Goal: Find specific page/section: Find specific page/section

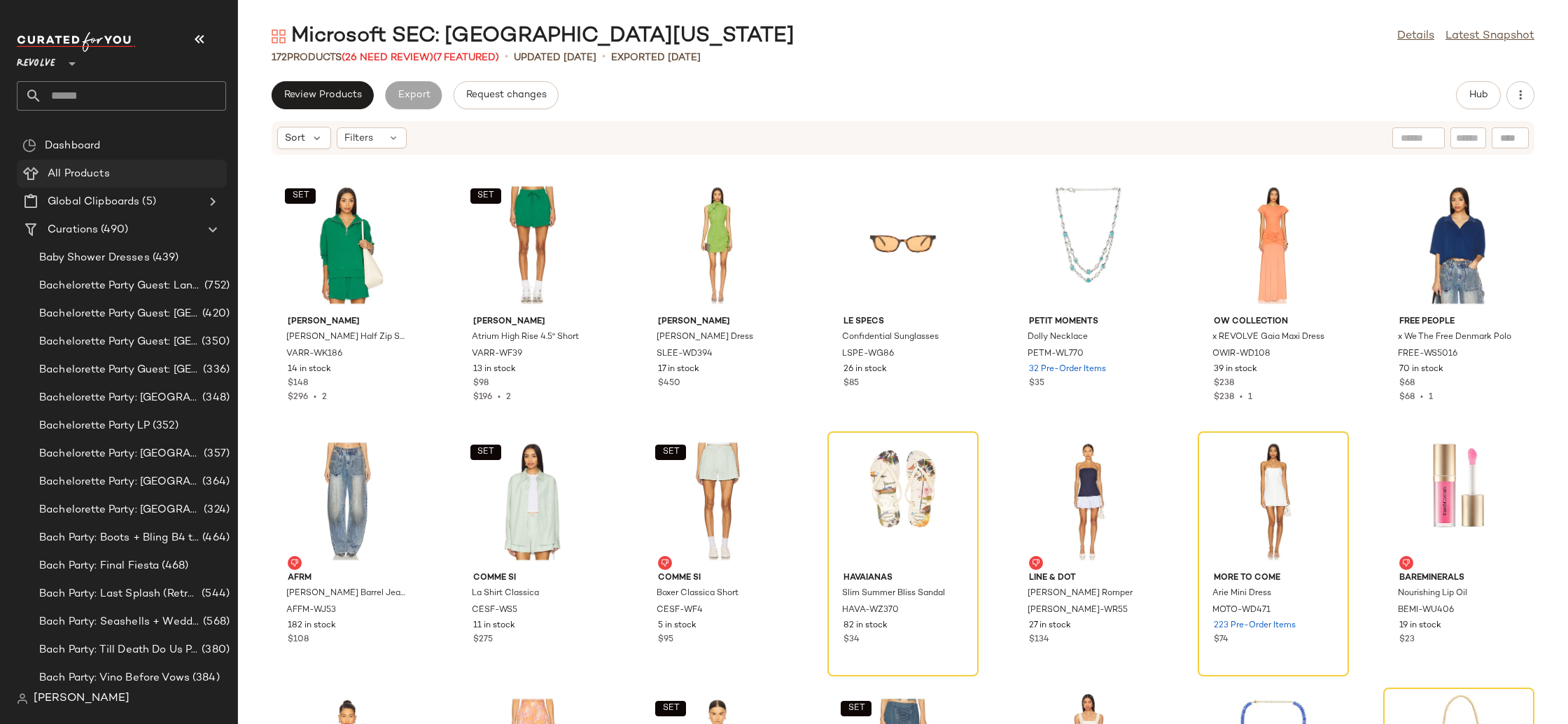
click at [95, 180] on span "All Products" at bounding box center [78, 173] width 62 height 16
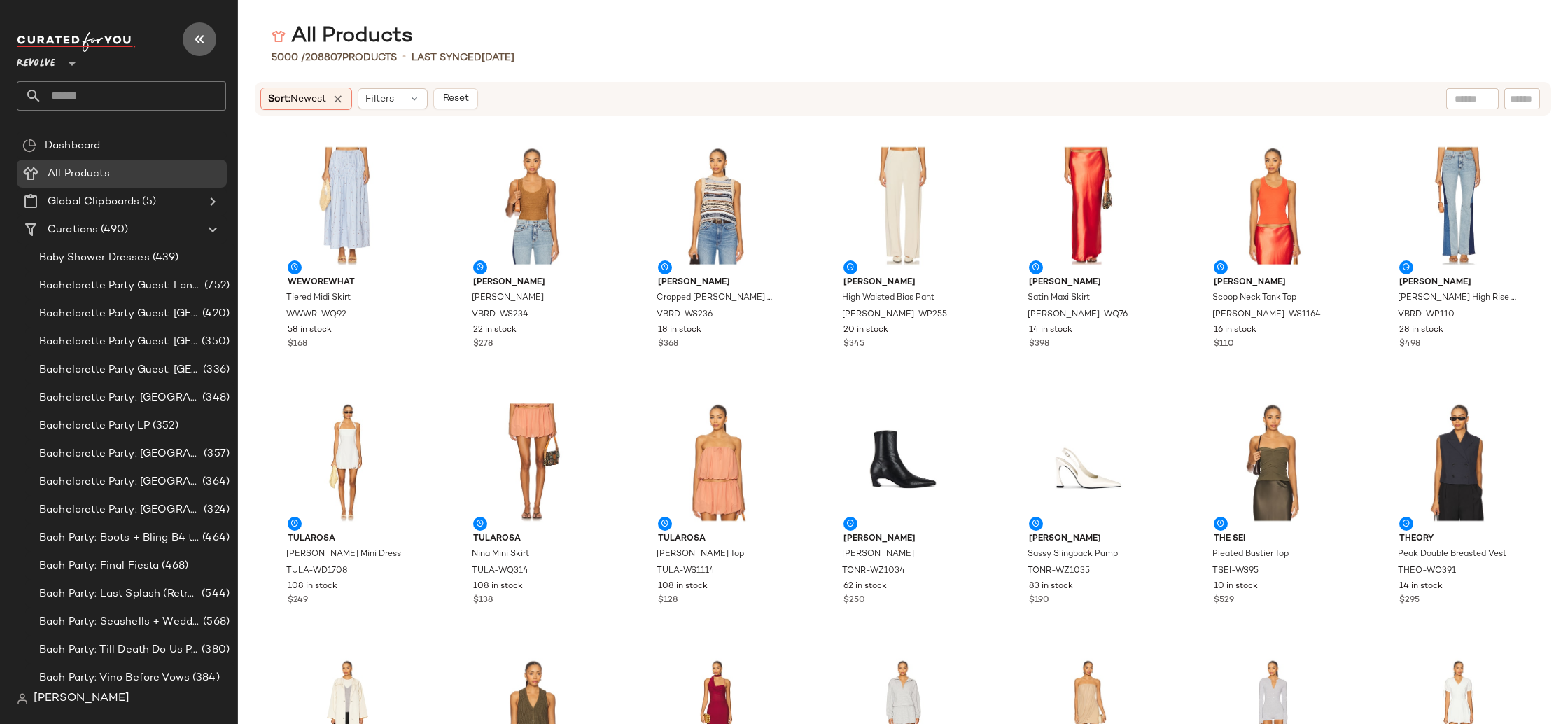
click at [197, 38] on icon "button" at bounding box center [200, 39] width 17 height 17
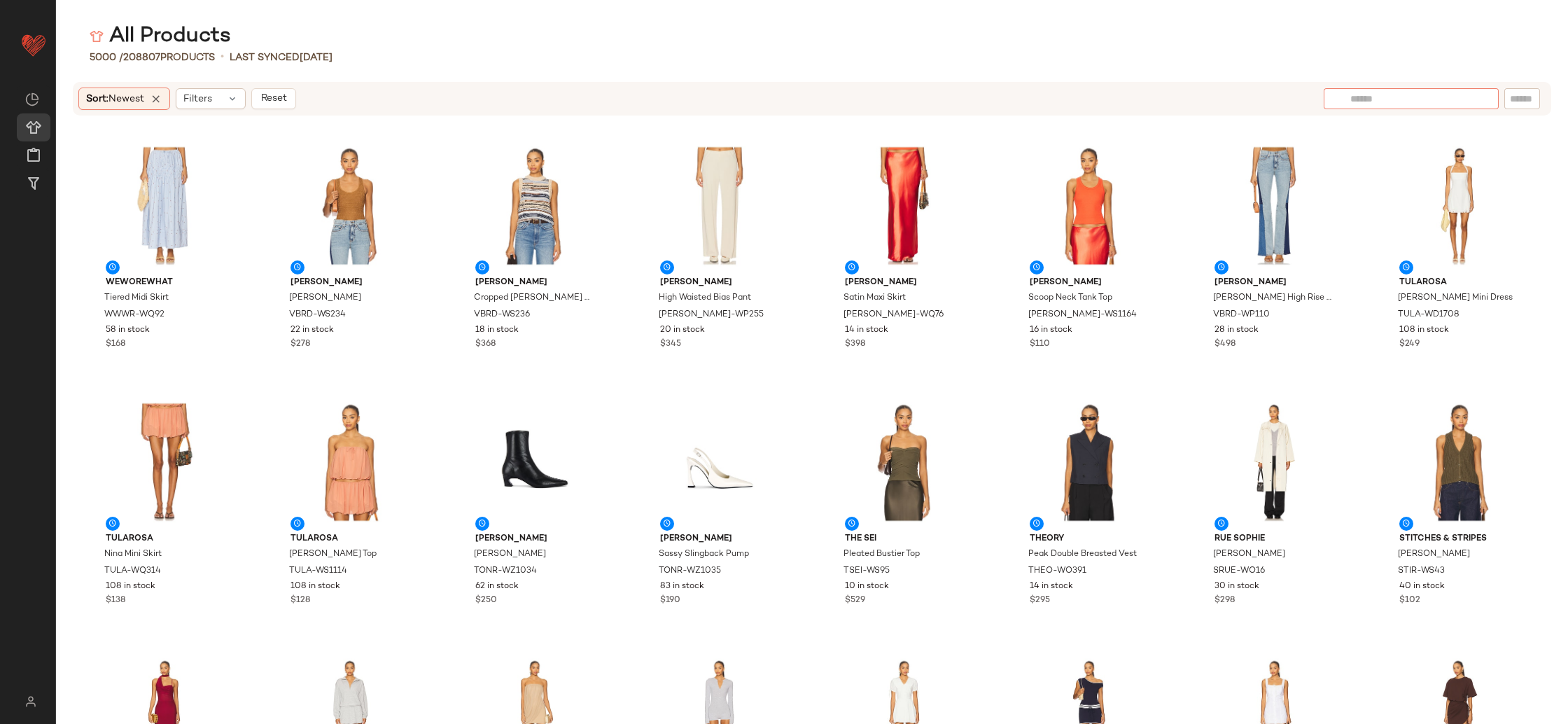
click at [1478, 96] on div at bounding box center [1411, 98] width 175 height 21
type input "*"
type input "**********"
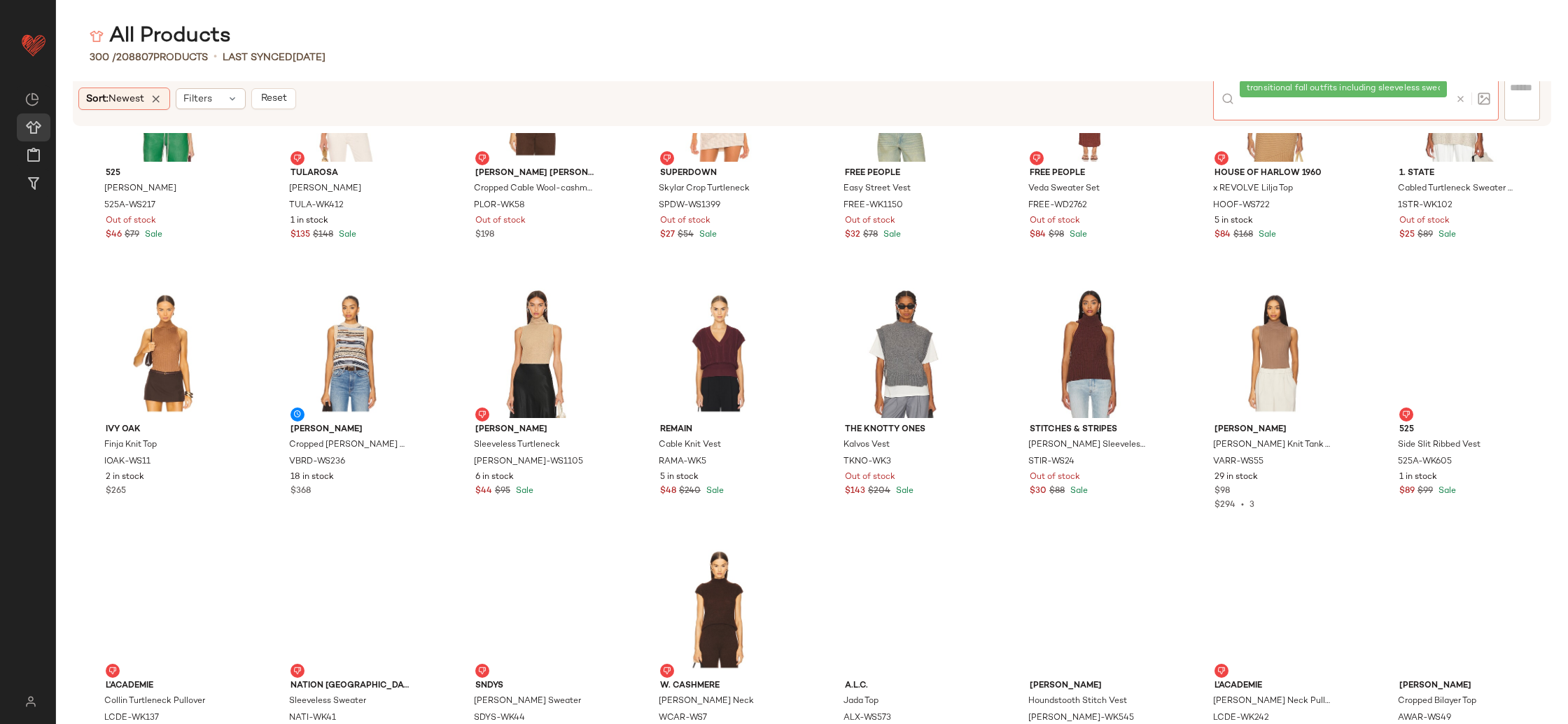
scroll to position [1448, 0]
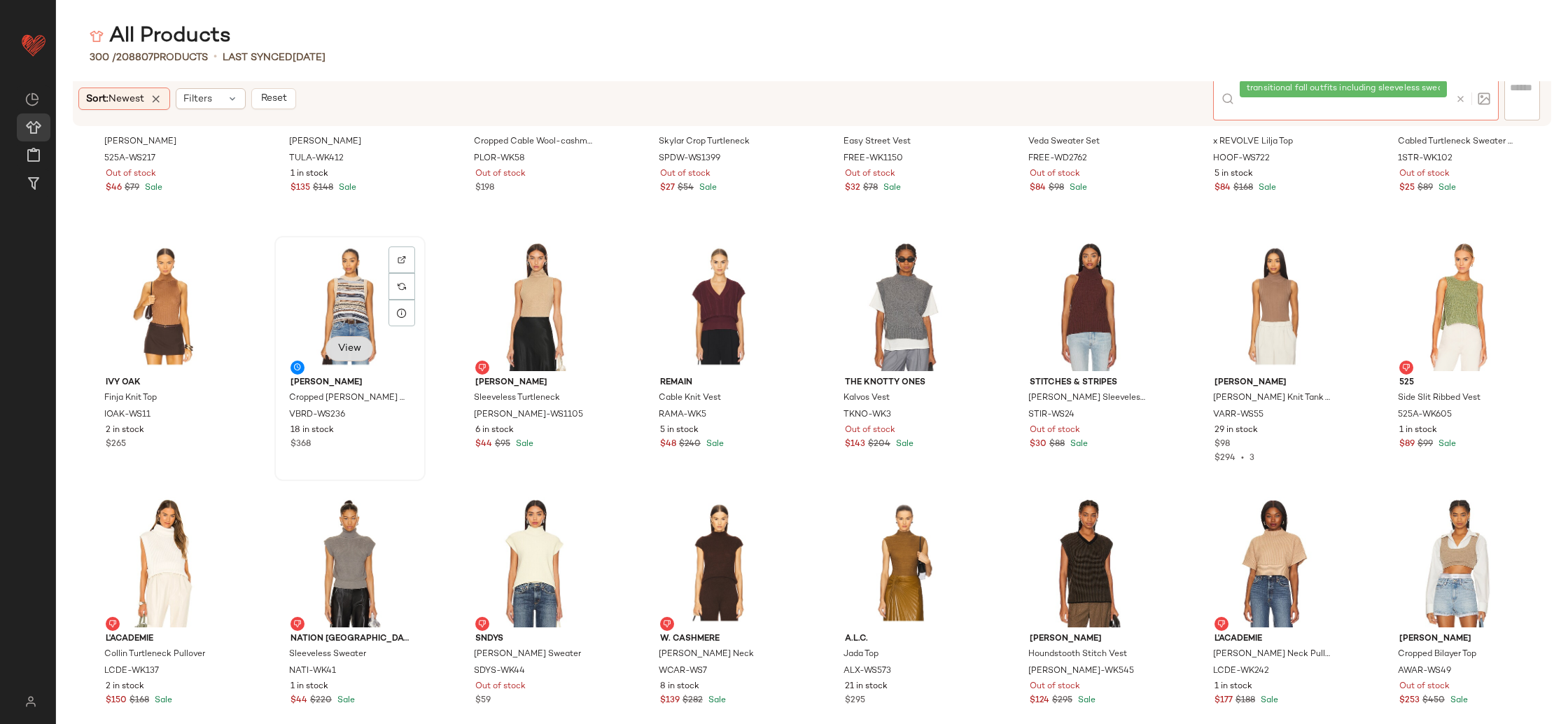
click at [346, 341] on button "View" at bounding box center [350, 349] width 48 height 26
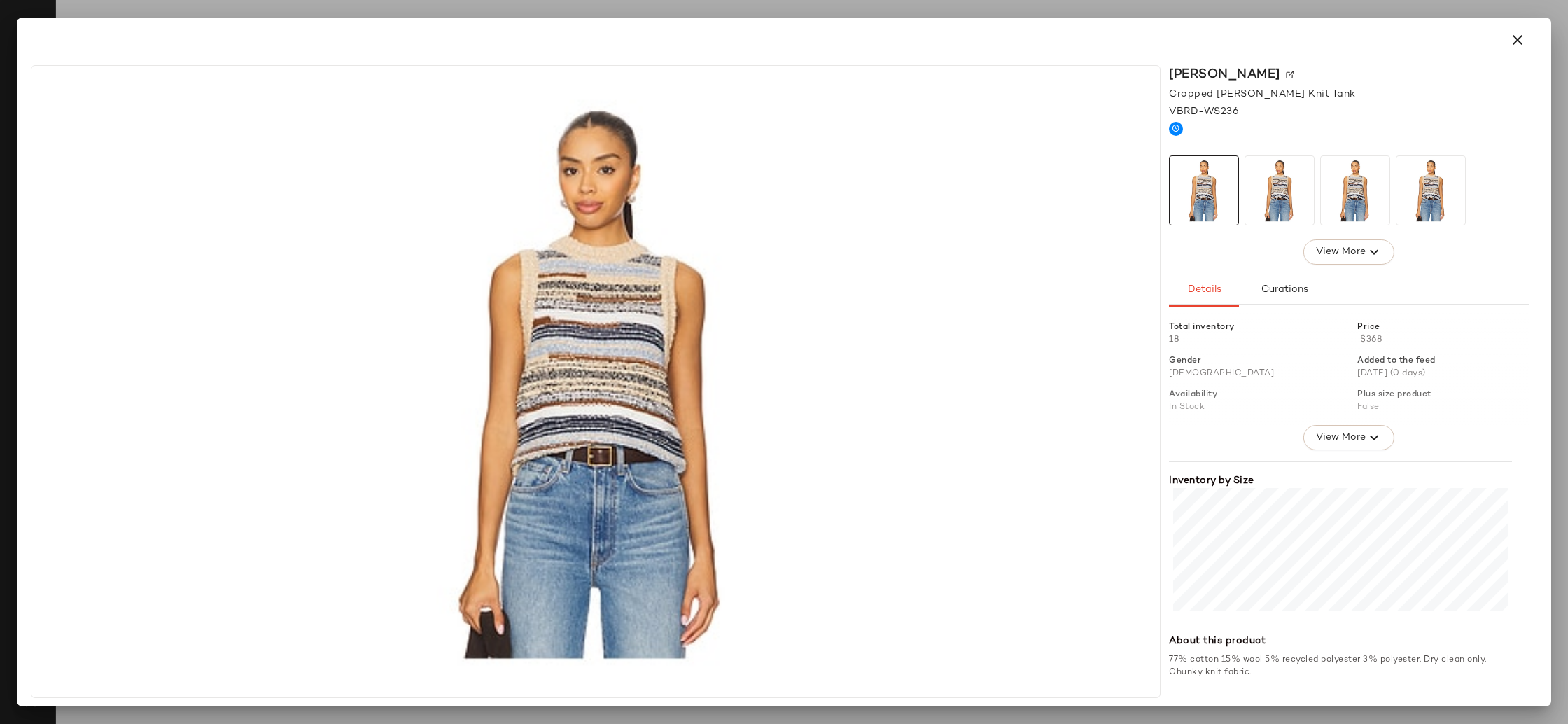
drag, startPoint x: 1516, startPoint y: 43, endPoint x: 1408, endPoint y: 142, distance: 146.5
click at [1515, 43] on icon "button" at bounding box center [1518, 40] width 17 height 17
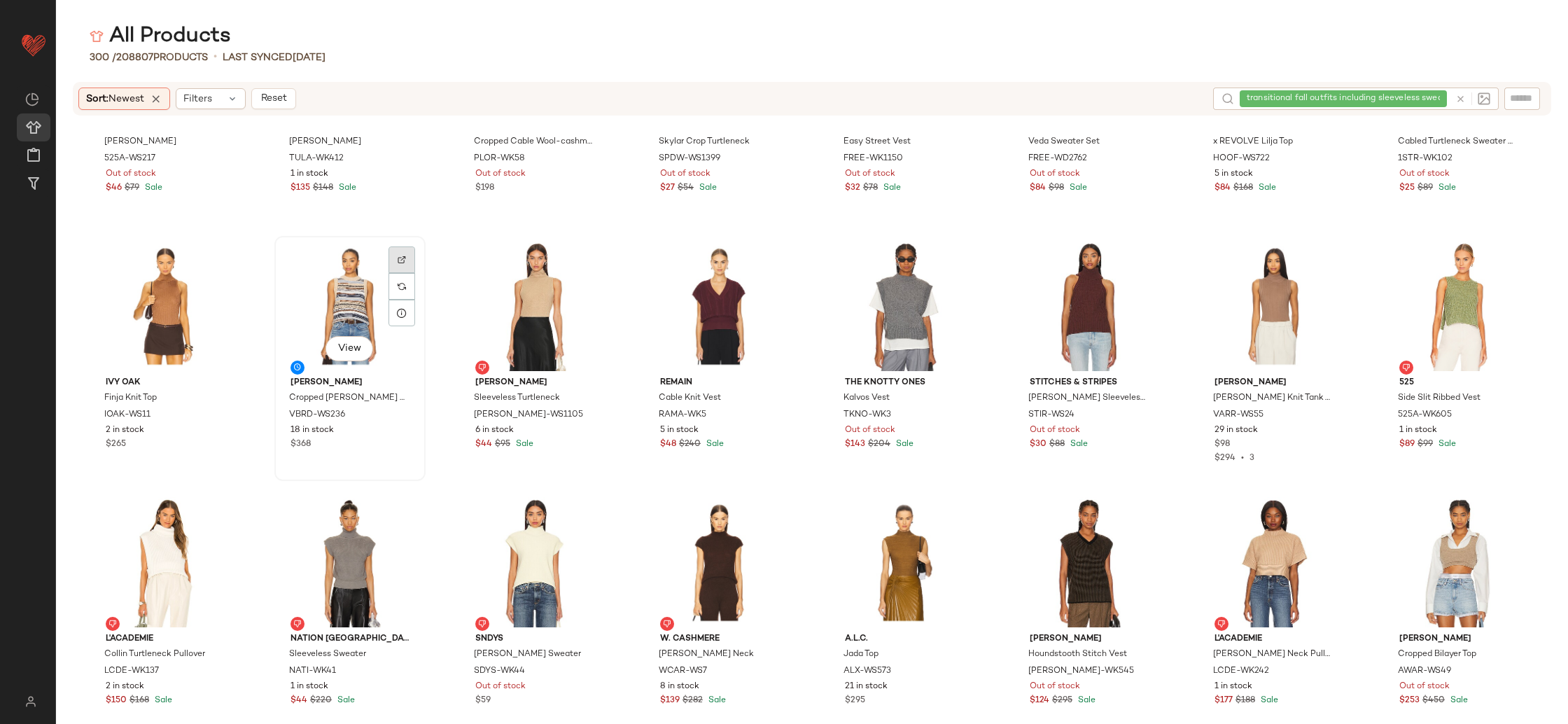
click at [402, 273] on div at bounding box center [401, 286] width 26 height 26
click at [1461, 98] on icon at bounding box center [1461, 99] width 10 height 10
